Goal: Task Accomplishment & Management: Complete application form

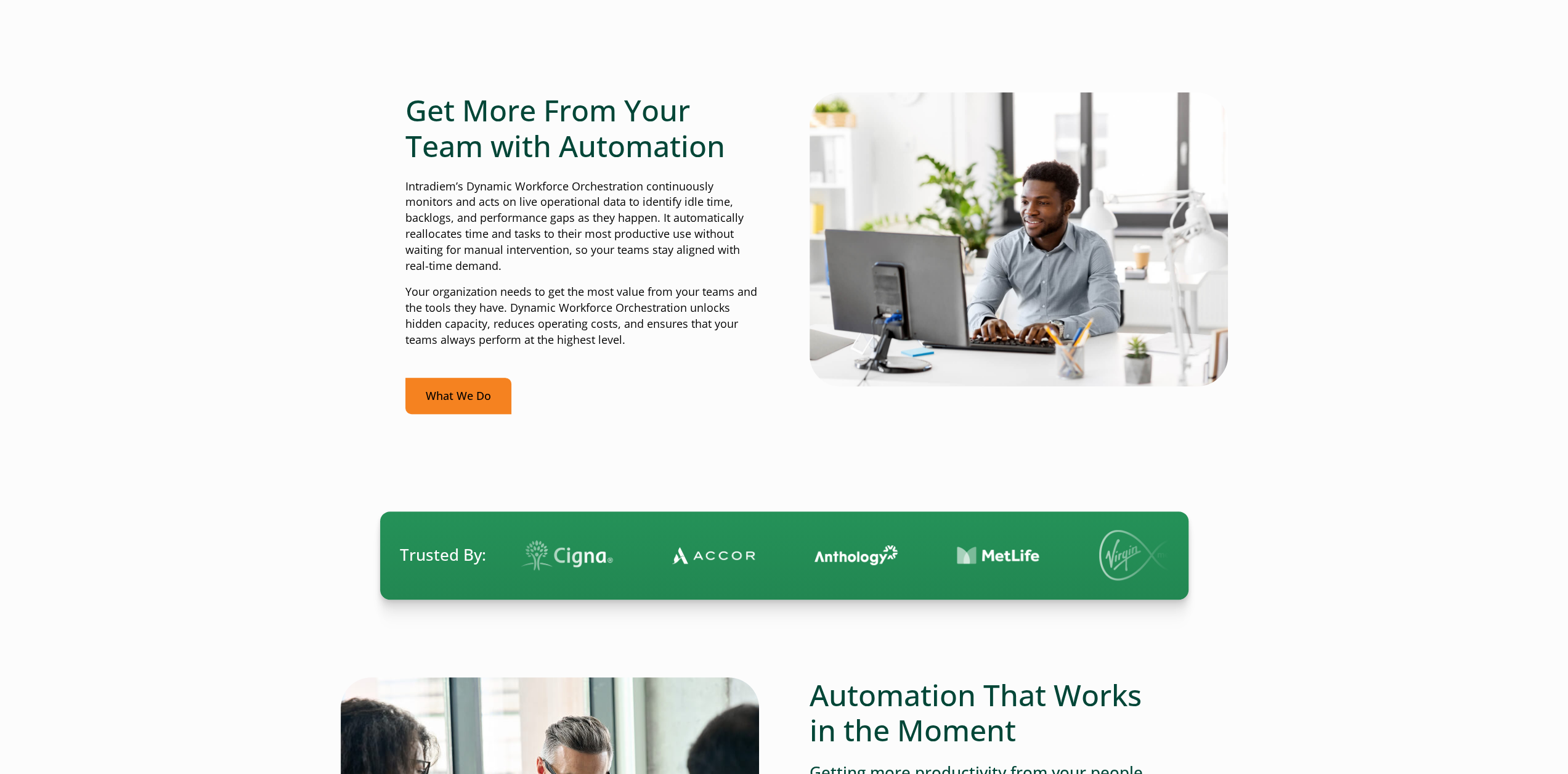
click at [476, 406] on link "What We Do" at bounding box center [458, 396] width 106 height 36
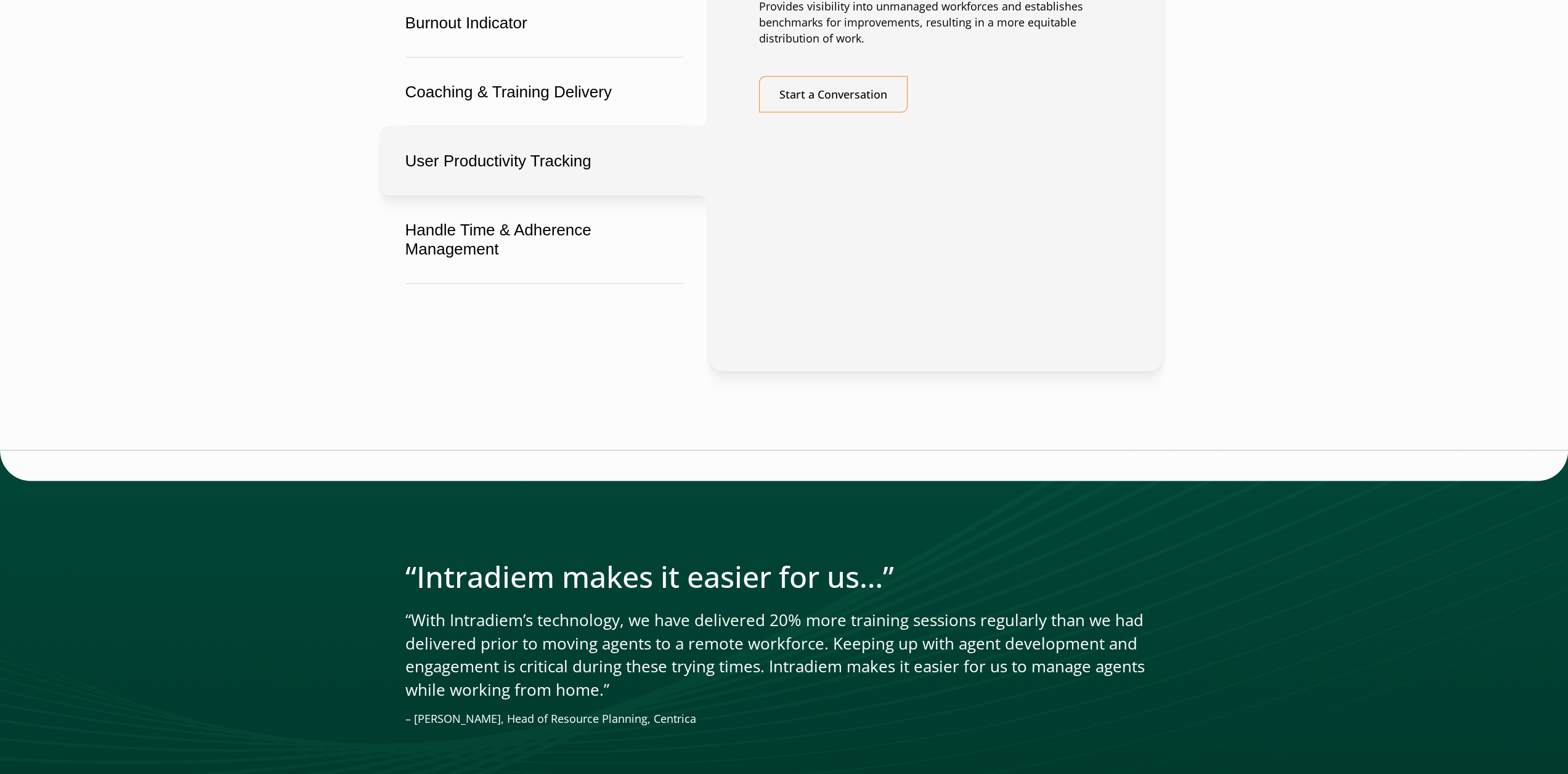
scroll to position [2157, 0]
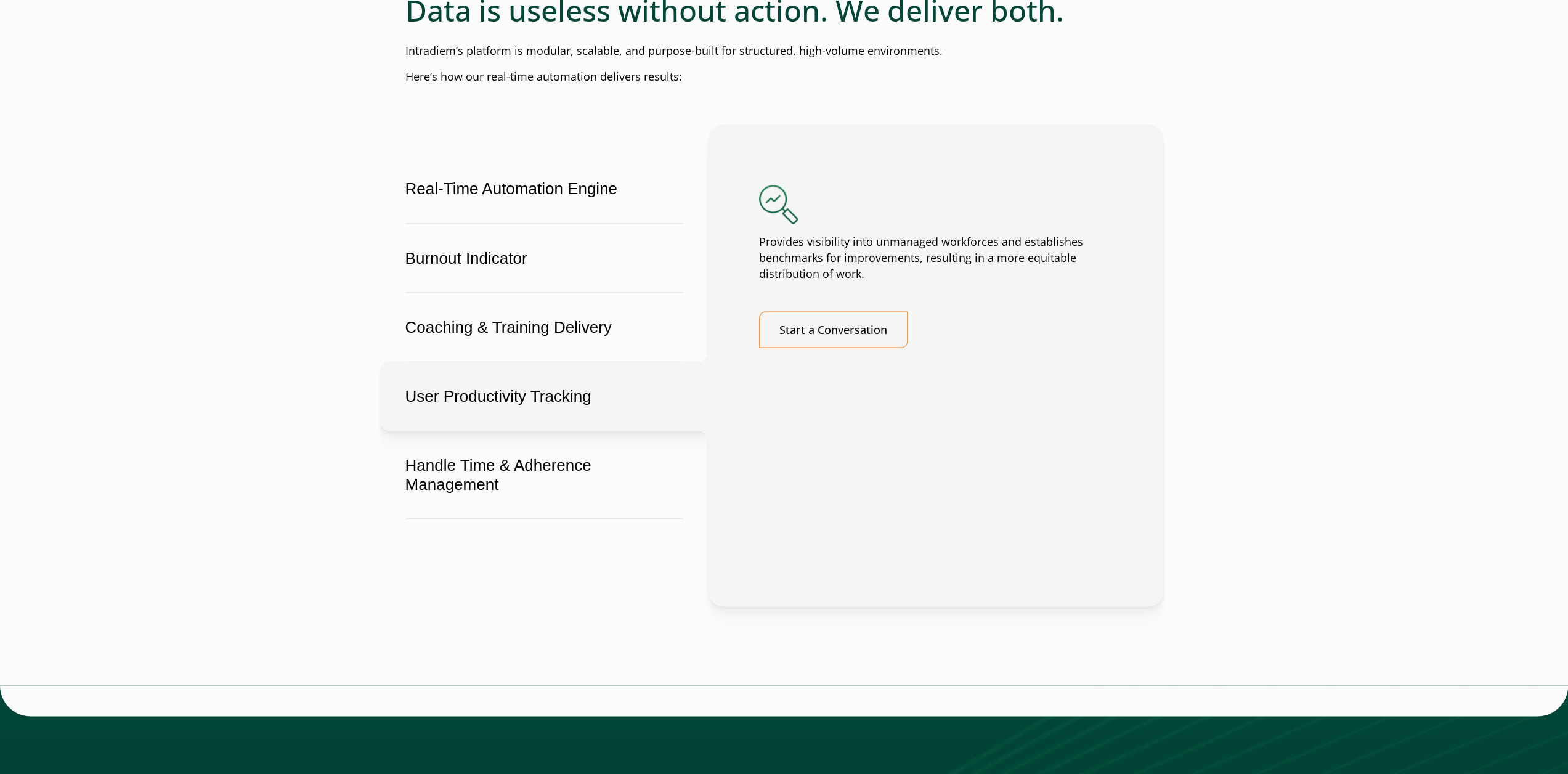
click at [1248, 407] on main "Turn real-time challenges into real-time wins Dynamic Workforce Orchestration d…" at bounding box center [784, 87] width 1568 height 4194
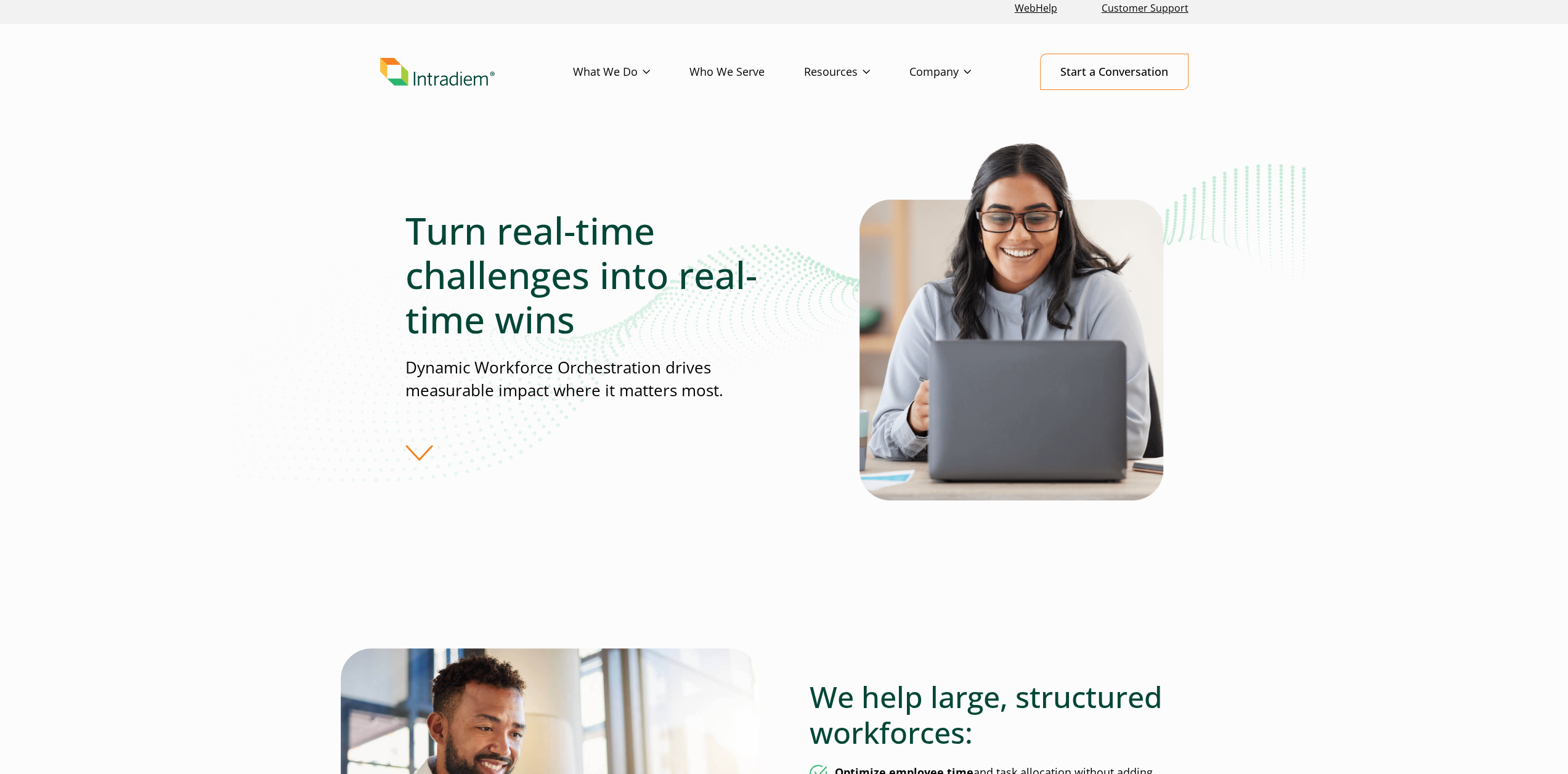
scroll to position [0, 0]
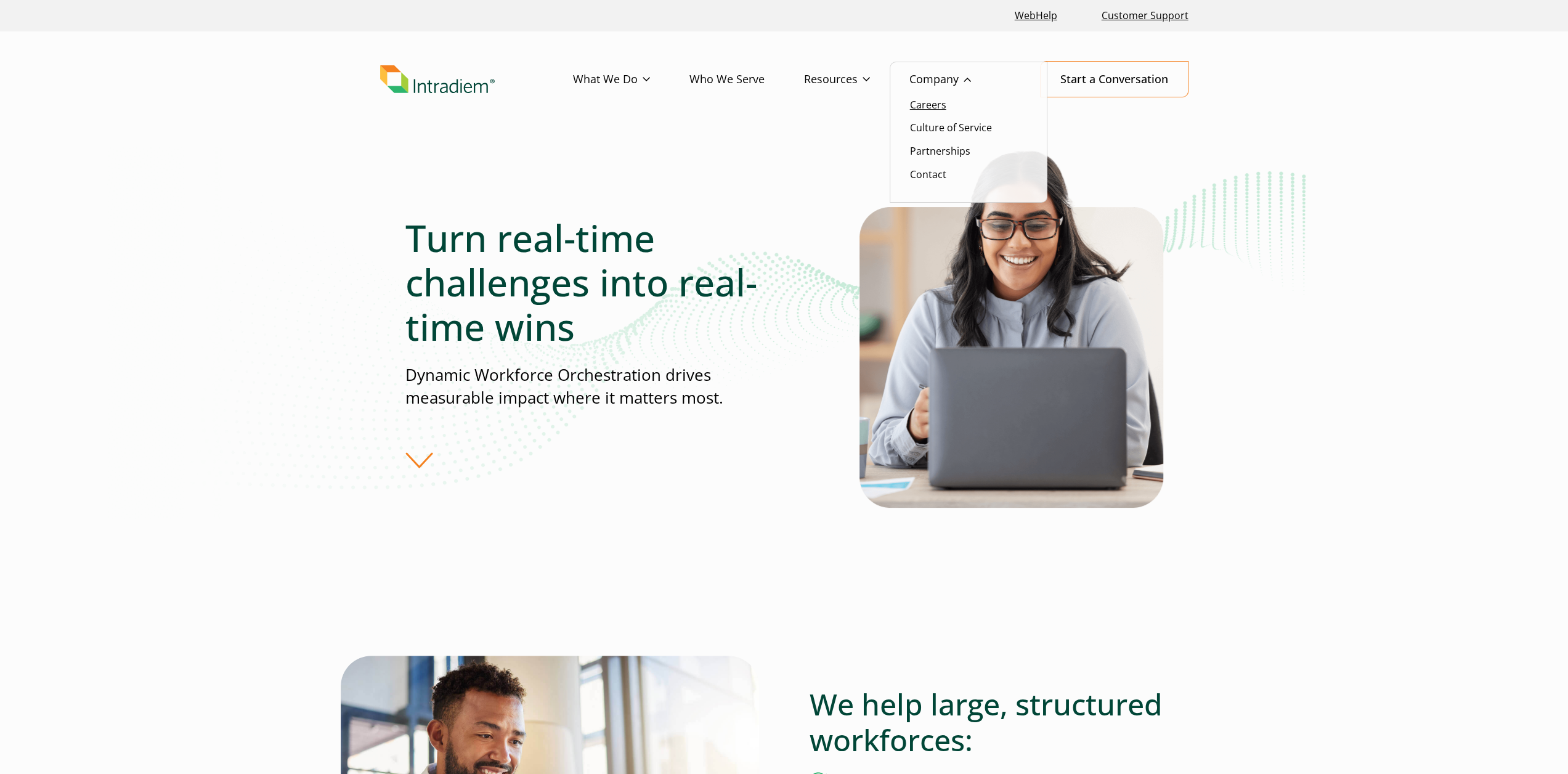
click at [926, 110] on link "Careers" at bounding box center [928, 105] width 36 height 13
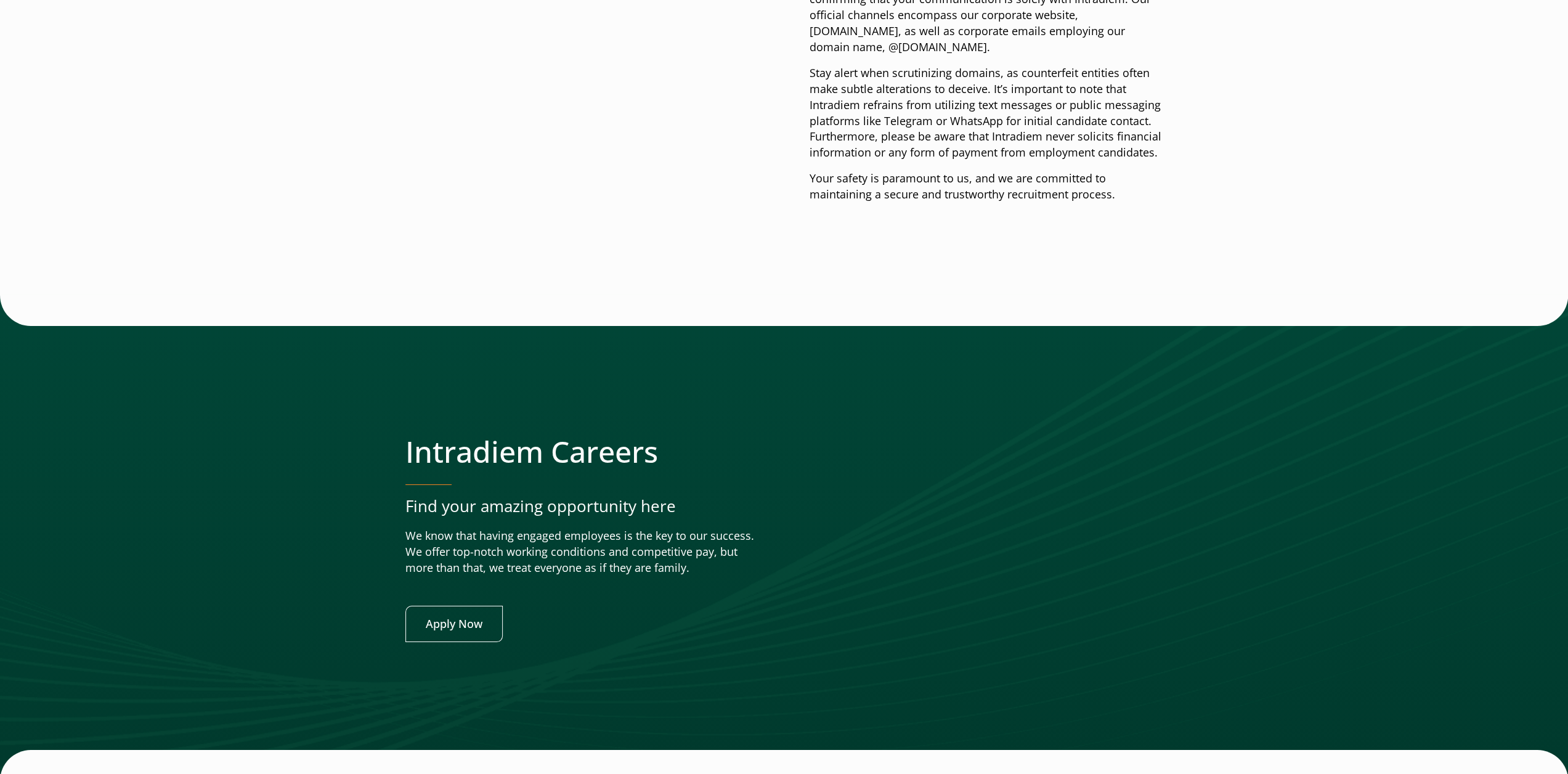
scroll to position [4626, 0]
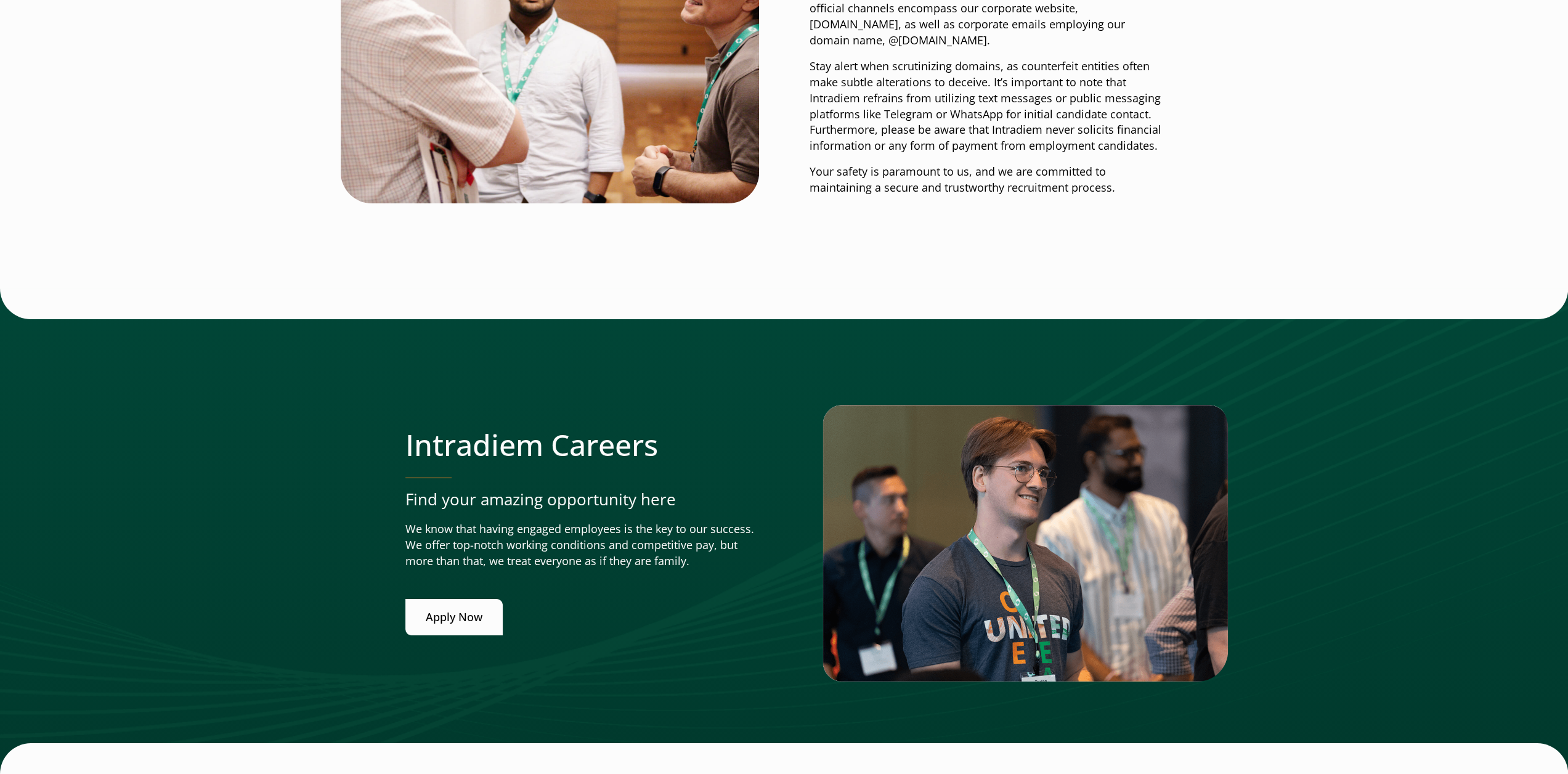
click at [475, 599] on link "Apply Now" at bounding box center [454, 617] width 97 height 36
